Goal: Check status: Check status

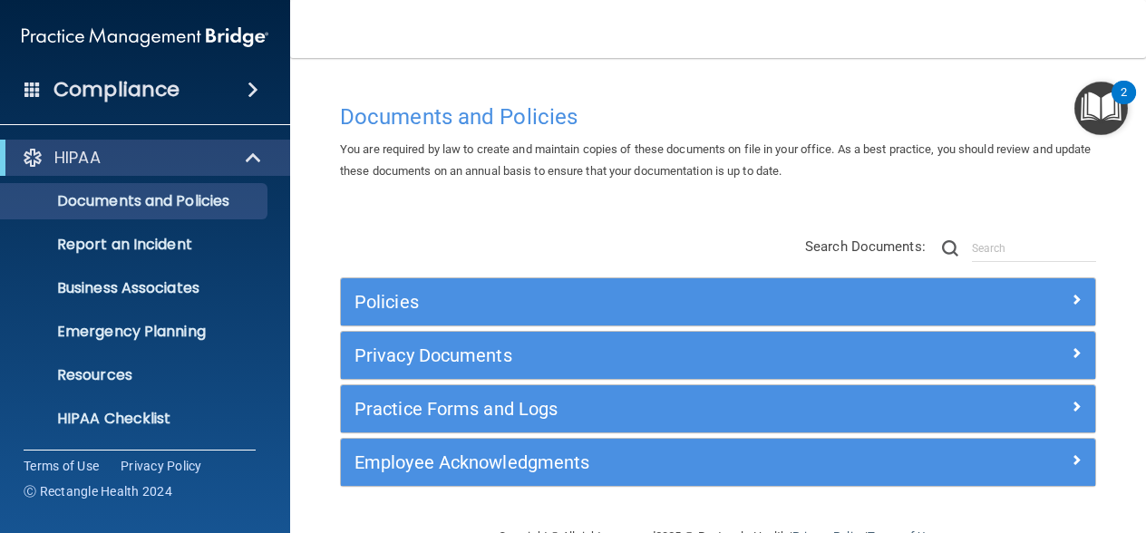
click at [276, 380] on li "Resources" at bounding box center [146, 375] width 328 height 36
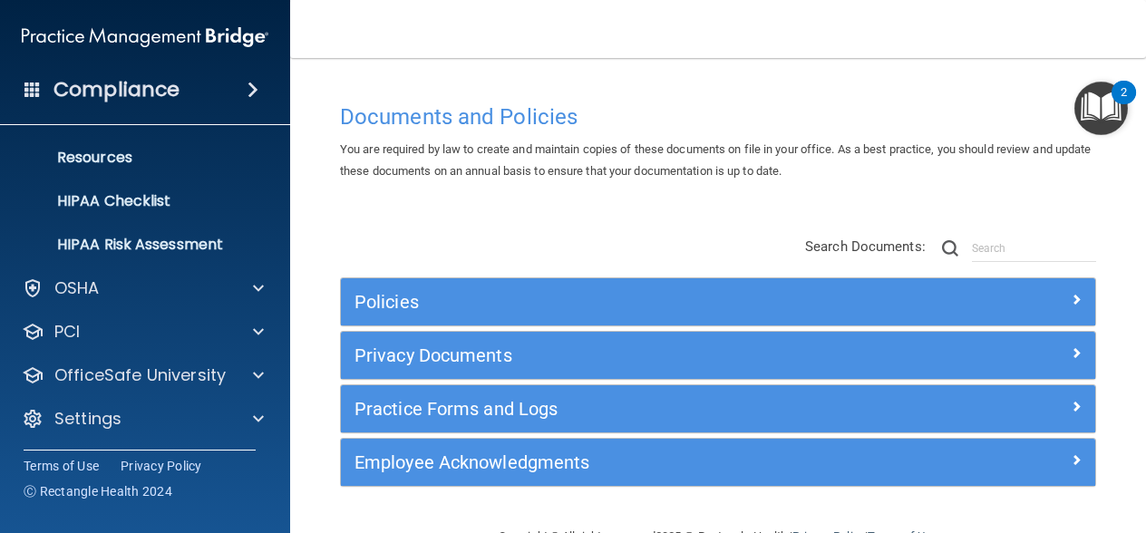
scroll to position [218, 0]
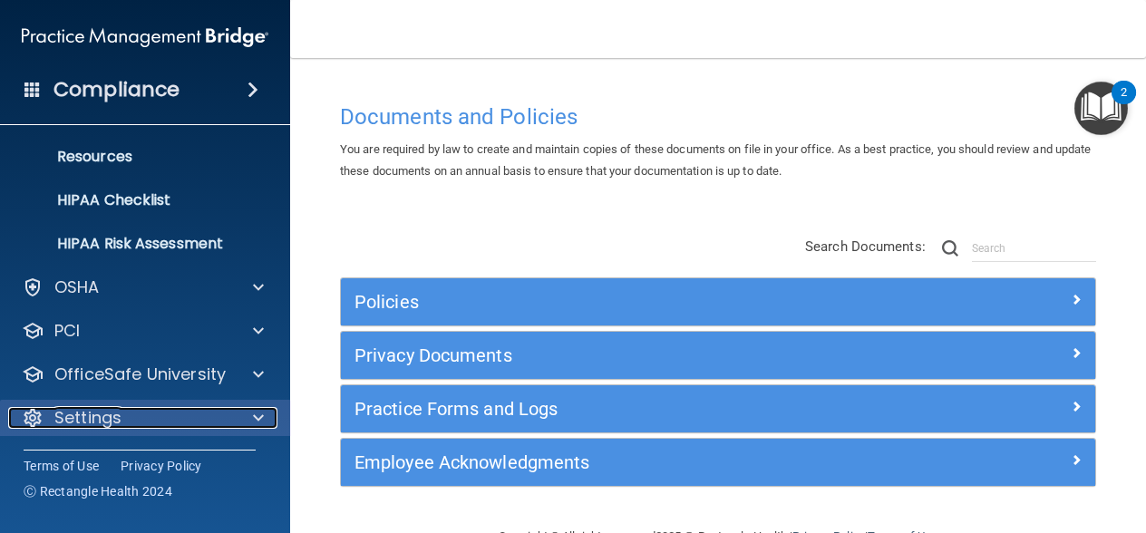
click at [226, 421] on div "Settings" at bounding box center [120, 418] width 225 height 22
click at [256, 424] on span at bounding box center [258, 417] width 11 height 22
click at [256, 424] on span at bounding box center [258, 418] width 11 height 22
click at [253, 412] on span at bounding box center [258, 417] width 11 height 22
click at [274, 434] on div "Settings" at bounding box center [145, 418] width 291 height 36
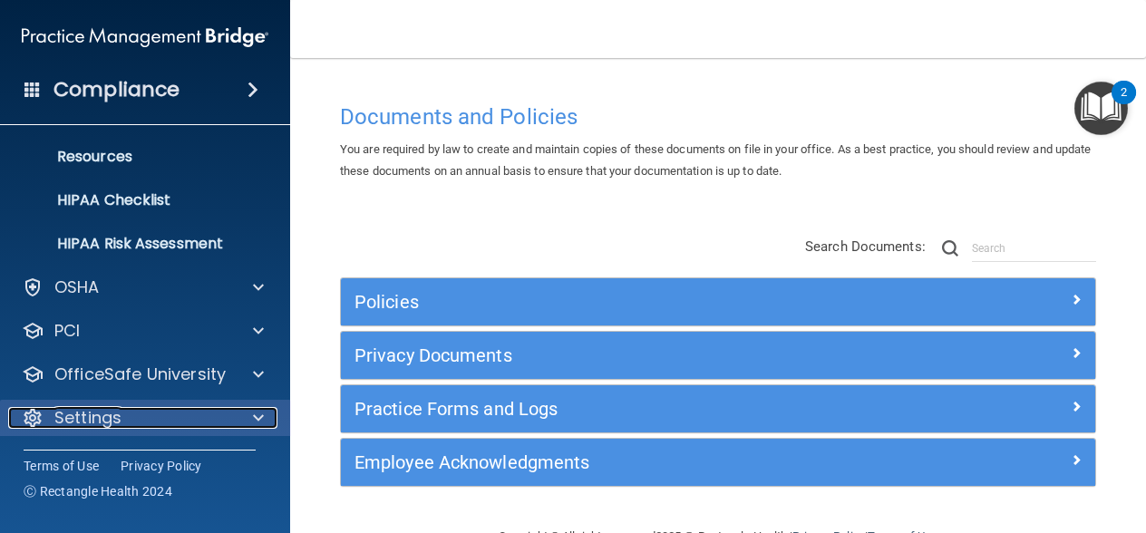
click at [73, 417] on p "Settings" at bounding box center [87, 418] width 67 height 22
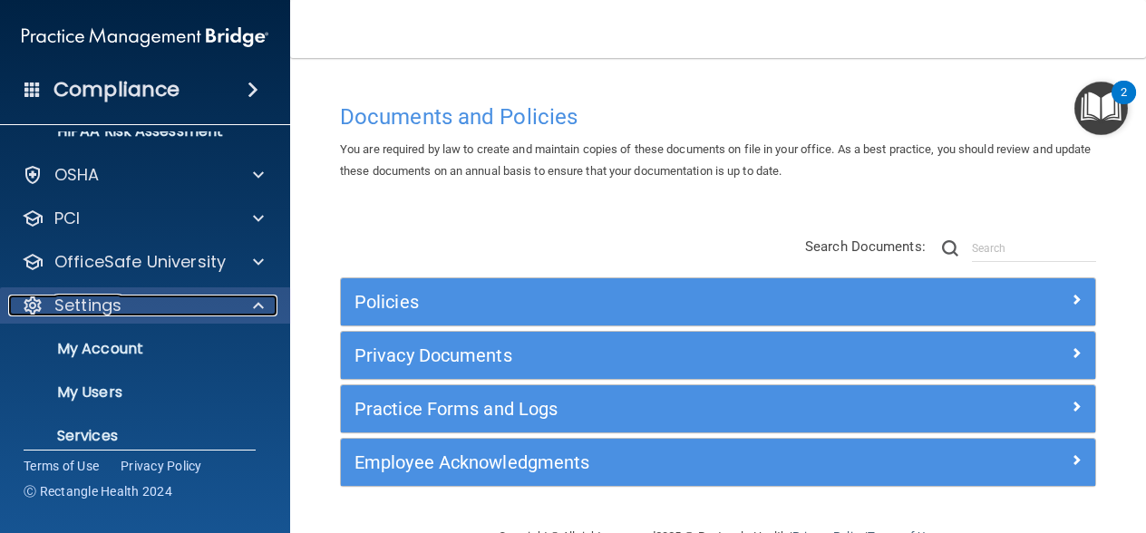
scroll to position [363, 0]
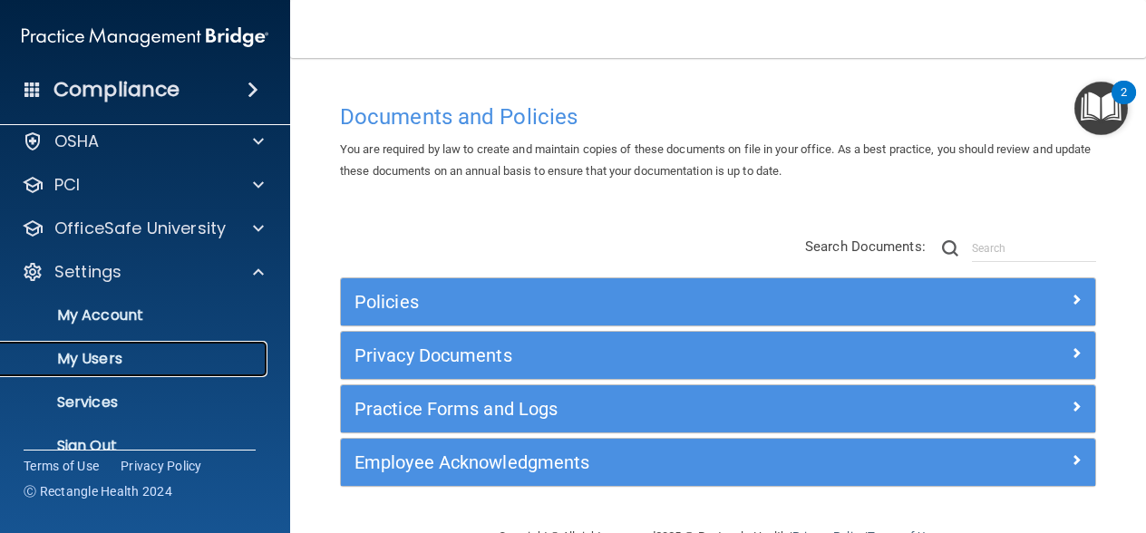
click at [94, 359] on p "My Users" at bounding box center [135, 359] width 247 height 18
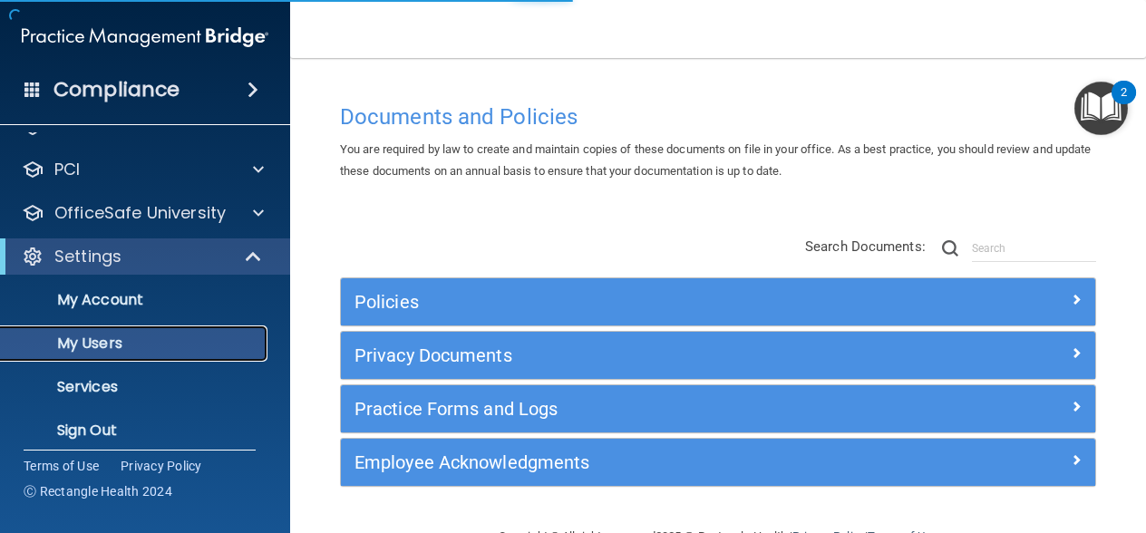
scroll to position [59, 0]
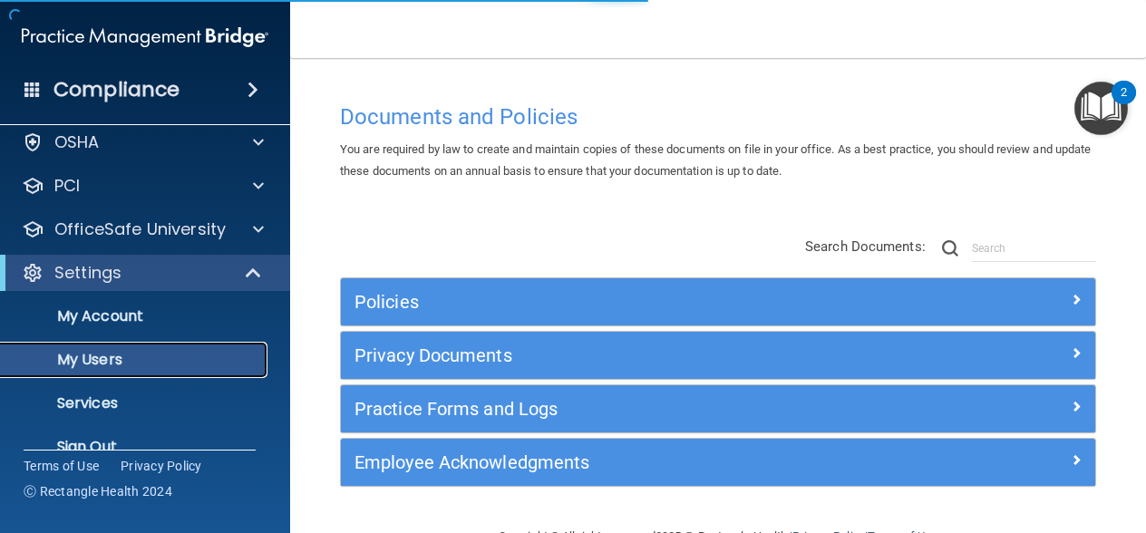
click at [94, 359] on p "My Users" at bounding box center [135, 360] width 247 height 18
select select "20"
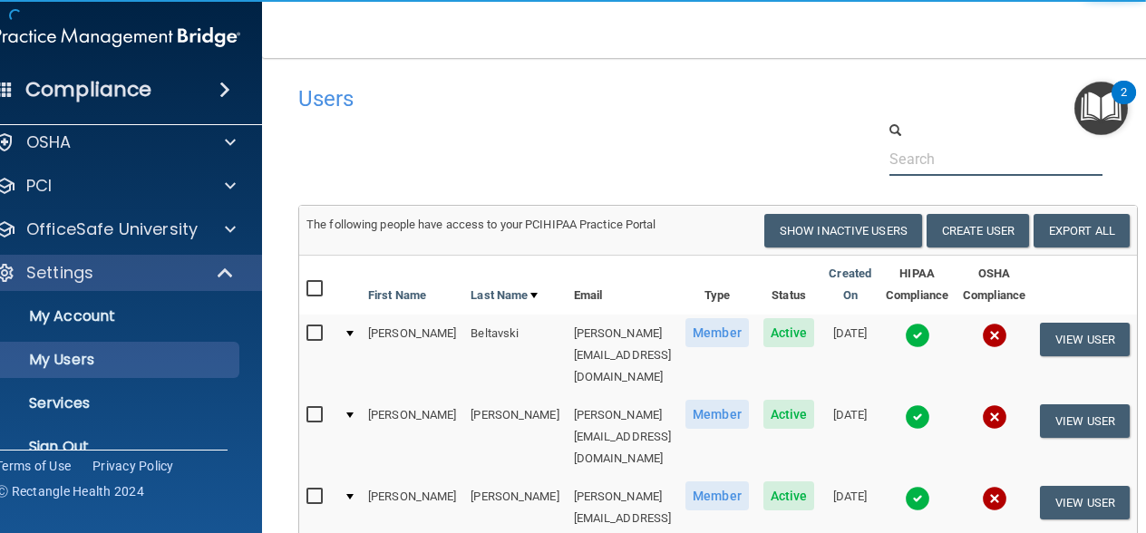
click at [934, 144] on input "text" at bounding box center [995, 159] width 213 height 34
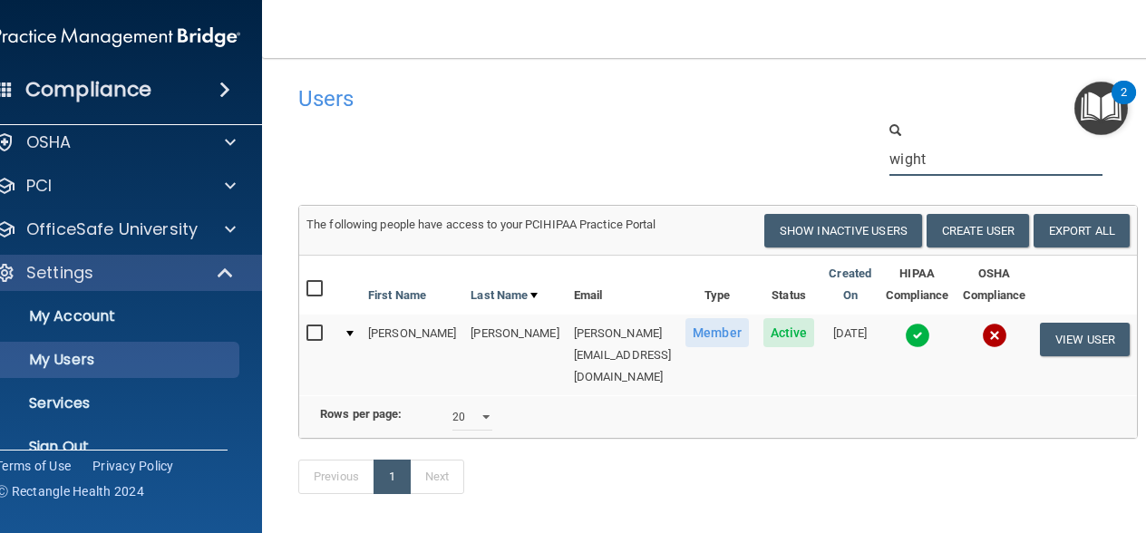
type input "wight"
click at [992, 332] on img at bounding box center [994, 335] width 25 height 25
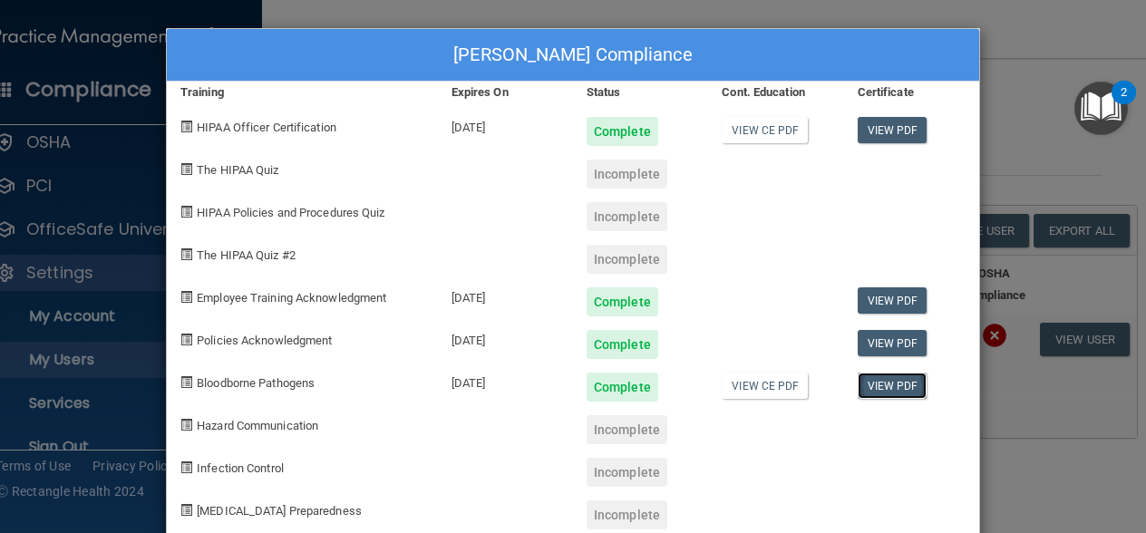
click at [860, 382] on link "View PDF" at bounding box center [892, 386] width 70 height 26
click at [724, 402] on div at bounding box center [775, 423] width 135 height 43
click at [732, 401] on div "View CE PDF" at bounding box center [775, 380] width 135 height 43
click at [735, 389] on link "View CE PDF" at bounding box center [764, 386] width 86 height 26
click at [293, 6] on div "[PERSON_NAME] Compliance Training Expires On Status Cont. Education Certificate…" at bounding box center [573, 266] width 1146 height 533
